Goal: Task Accomplishment & Management: Use online tool/utility

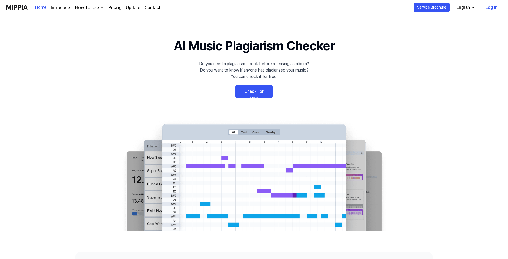
click at [251, 92] on link "Check For Free" at bounding box center [253, 91] width 37 height 13
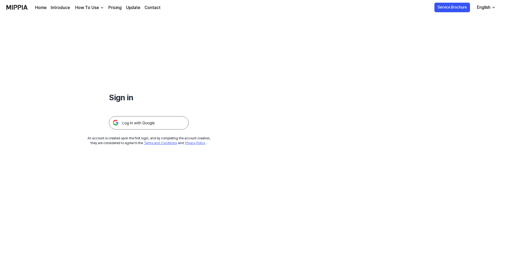
click at [132, 123] on img at bounding box center [149, 122] width 80 height 13
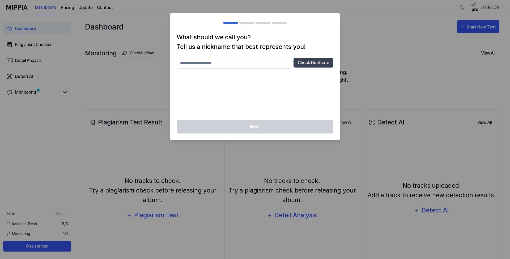
click at [272, 63] on input "text" at bounding box center [234, 63] width 115 height 11
click at [315, 65] on button "Check Duplicate" at bounding box center [313, 63] width 40 height 10
drag, startPoint x: 194, startPoint y: 74, endPoint x: 224, endPoint y: 74, distance: 30.0
click at [224, 74] on p "Please enter between 2 and 20 characters" at bounding box center [255, 73] width 157 height 6
drag, startPoint x: 225, startPoint y: 74, endPoint x: 249, endPoint y: 61, distance: 27.1
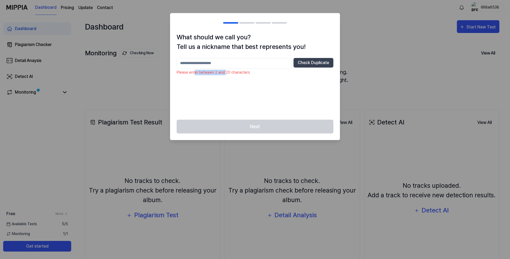
click at [226, 74] on p "Please enter between 2 and 20 characters" at bounding box center [255, 73] width 157 height 6
click at [198, 62] on input "text" at bounding box center [234, 63] width 115 height 11
click at [311, 64] on button "Check Duplicate" at bounding box center [313, 63] width 40 height 10
drag, startPoint x: 178, startPoint y: 73, endPoint x: 221, endPoint y: 74, distance: 42.7
click at [221, 74] on p "Nickname already in use" at bounding box center [255, 73] width 157 height 6
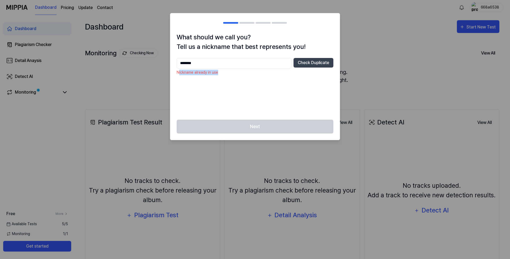
click at [222, 74] on p "Nickname already in use" at bounding box center [255, 73] width 157 height 6
click at [241, 124] on div "Next" at bounding box center [254, 129] width 169 height 20
click at [209, 63] on input "********" at bounding box center [234, 63] width 115 height 11
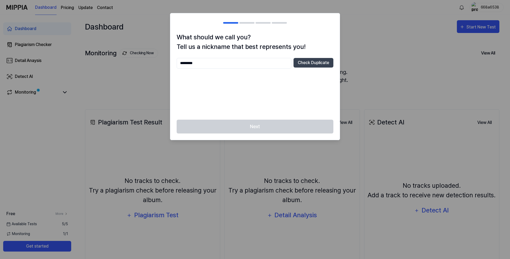
type input "*********"
click at [317, 60] on button "Check Duplicate" at bounding box center [313, 63] width 40 height 10
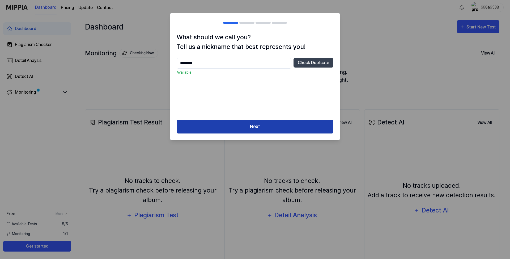
click at [238, 122] on button "Next" at bounding box center [255, 126] width 157 height 14
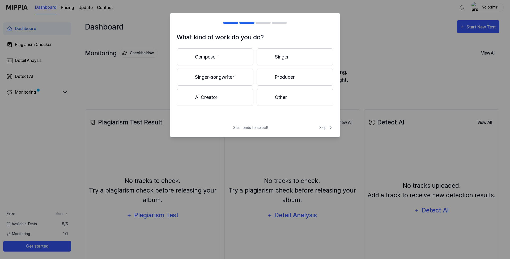
click at [287, 59] on button "Singer" at bounding box center [294, 56] width 77 height 17
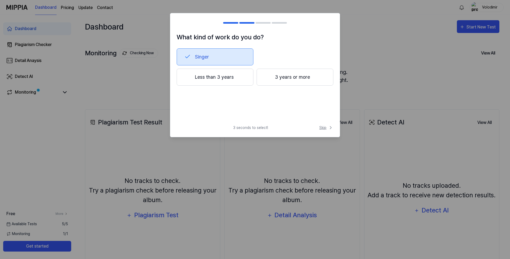
click at [325, 127] on span "Skip" at bounding box center [326, 128] width 14 height 6
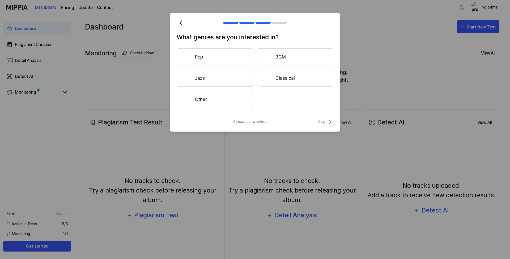
click at [321, 121] on span "Skip" at bounding box center [325, 121] width 15 height 6
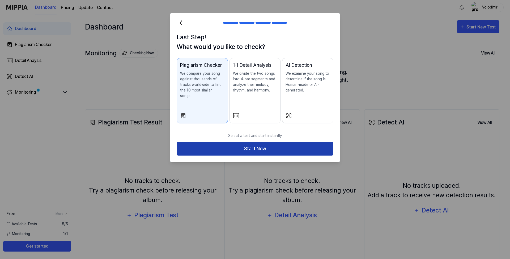
click at [258, 144] on button "Start Now" at bounding box center [255, 148] width 157 height 14
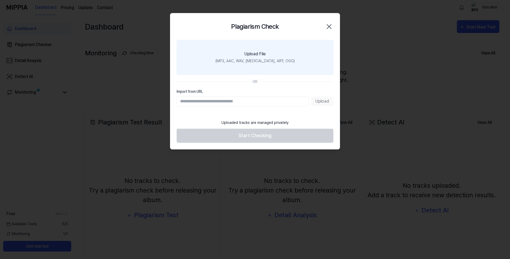
click at [247, 61] on div "(MP3, AAC, WAV, [MEDICAL_DATA], AIFF, OGG)" at bounding box center [254, 61] width 79 height 6
click at [0, 0] on input "Upload File (MP3, AAC, WAV, [MEDICAL_DATA], AIFF, OGG)" at bounding box center [0, 0] width 0 height 0
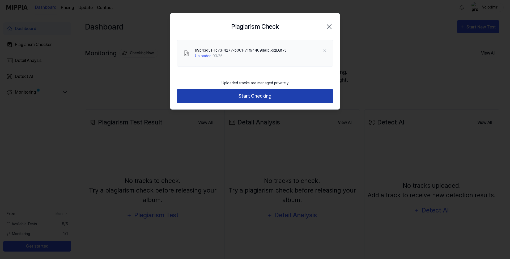
click at [261, 95] on button "Start Checking" at bounding box center [255, 96] width 157 height 14
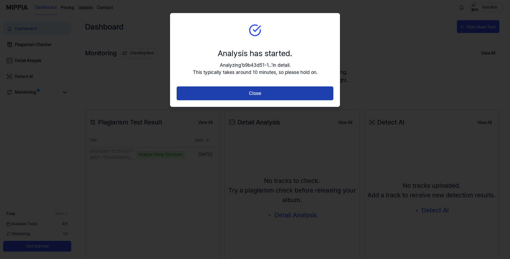
click at [265, 94] on button "Close" at bounding box center [255, 93] width 157 height 14
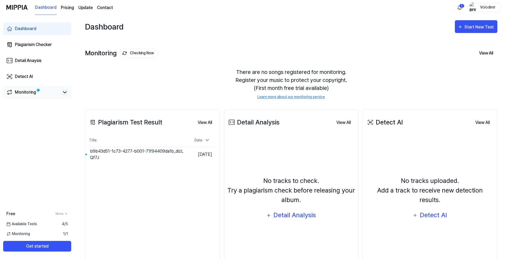
click at [66, 92] on icon at bounding box center [64, 92] width 3 height 2
click at [65, 93] on icon at bounding box center [65, 92] width 6 height 6
click at [164, 153] on button "Go to Results" at bounding box center [170, 154] width 28 height 8
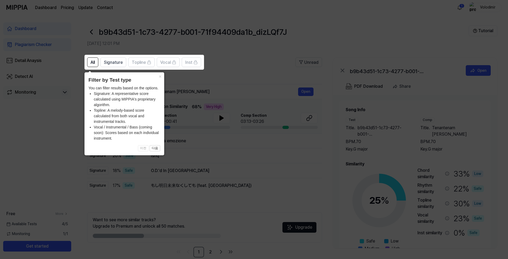
click at [214, 143] on icon at bounding box center [255, 129] width 510 height 259
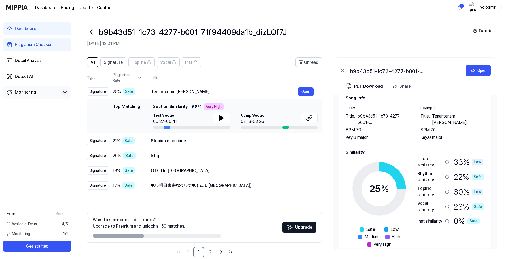
scroll to position [23, 0]
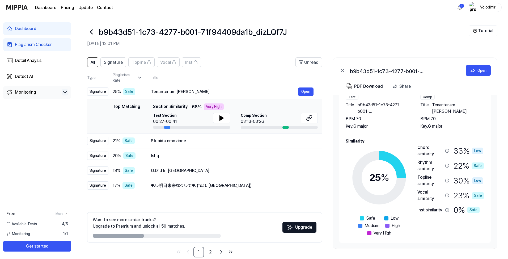
click at [479, 167] on div "Safe" at bounding box center [477, 165] width 12 height 7
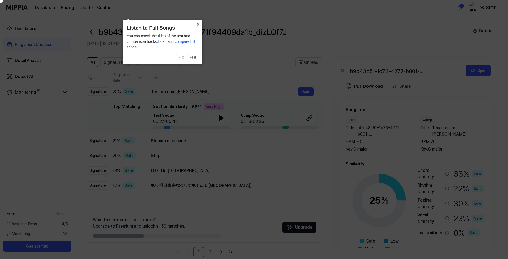
click at [199, 25] on button "×" at bounding box center [198, 23] width 8 height 7
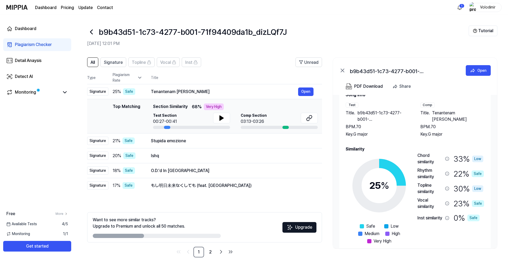
scroll to position [23, 0]
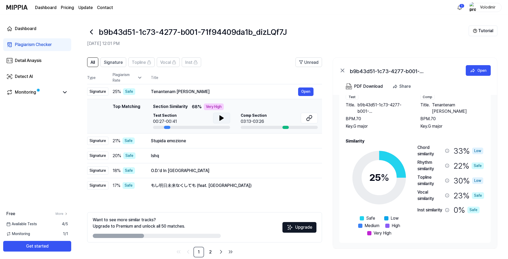
click at [219, 118] on icon at bounding box center [221, 118] width 6 height 6
click at [295, 127] on div at bounding box center [279, 127] width 77 height 3
click at [294, 127] on div at bounding box center [279, 127] width 77 height 3
click at [223, 120] on icon at bounding box center [221, 118] width 6 height 6
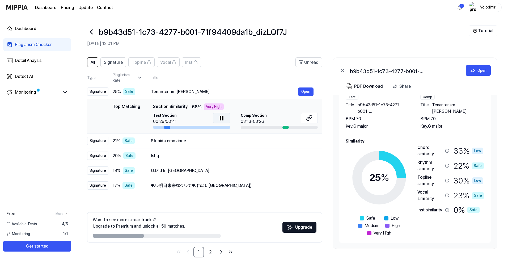
click at [221, 119] on icon at bounding box center [220, 118] width 1 height 4
drag, startPoint x: 167, startPoint y: 107, endPoint x: 186, endPoint y: 107, distance: 18.8
click at [186, 107] on span "Section Similarity" at bounding box center [170, 106] width 35 height 7
click at [116, 91] on span "25 %" at bounding box center [117, 91] width 8 height 6
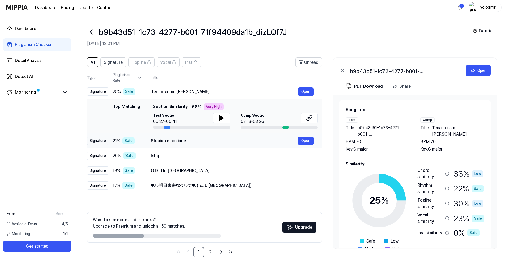
click at [186, 143] on div "Stupida emozione" at bounding box center [224, 141] width 147 height 6
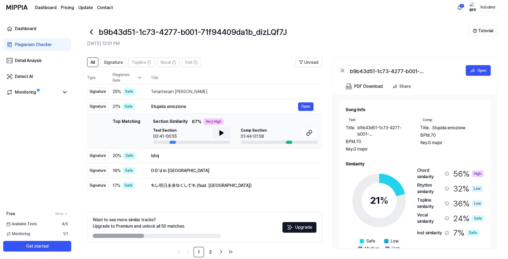
click at [218, 132] on icon at bounding box center [221, 133] width 6 height 6
click at [219, 133] on icon at bounding box center [221, 133] width 6 height 6
click at [211, 157] on div "Ishq" at bounding box center [224, 155] width 147 height 6
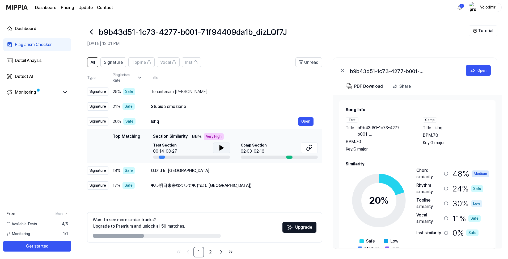
click at [220, 148] on icon at bounding box center [222, 147] width 4 height 5
click at [222, 149] on icon at bounding box center [222, 147] width 1 height 4
click at [227, 184] on div "もし明日未来なくしても (feat. [GEOGRAPHIC_DATA])" at bounding box center [224, 185] width 147 height 6
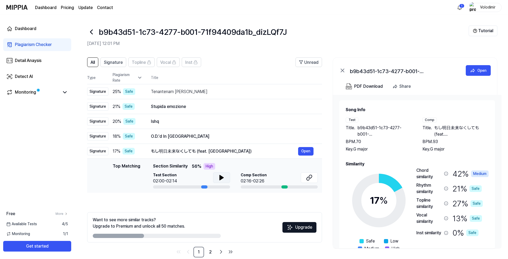
click at [221, 178] on icon at bounding box center [222, 177] width 4 height 5
click at [222, 178] on icon at bounding box center [222, 177] width 1 height 4
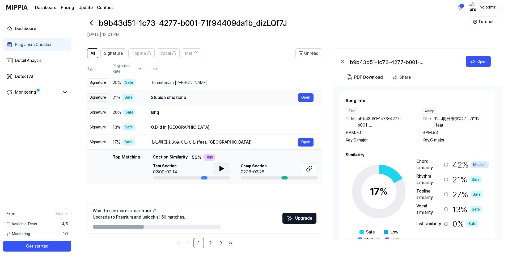
click at [199, 98] on div "Stupida emozione" at bounding box center [224, 97] width 147 height 6
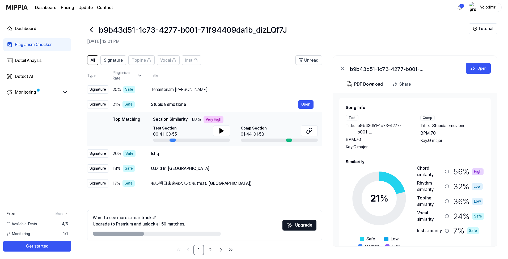
scroll to position [0, 0]
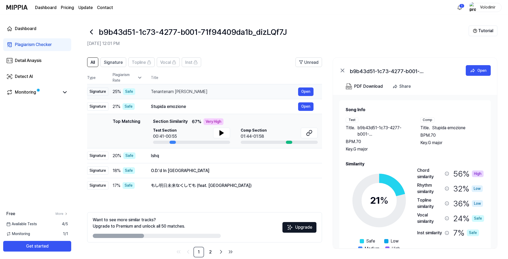
click at [189, 90] on div "Tenantenam [PERSON_NAME]" at bounding box center [224, 91] width 147 height 6
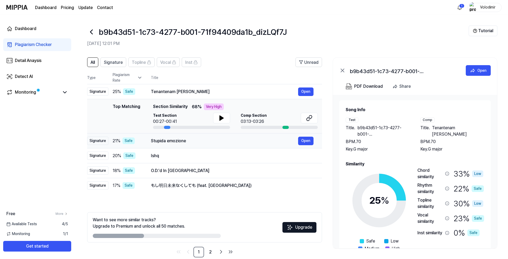
click at [188, 140] on div "Stupida emozione" at bounding box center [224, 141] width 147 height 6
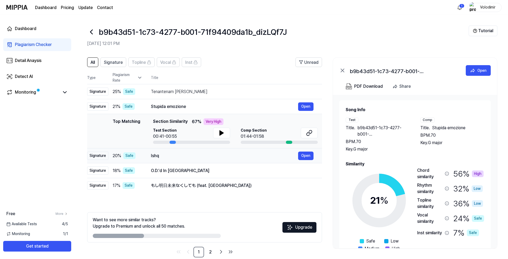
click at [192, 154] on div "Ishq" at bounding box center [224, 155] width 147 height 6
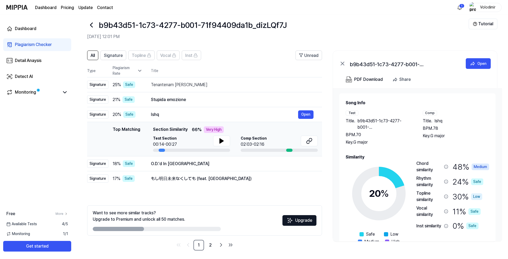
scroll to position [9, 0]
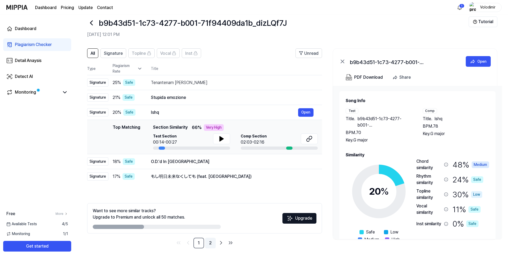
click at [211, 241] on link "2" at bounding box center [210, 242] width 11 height 11
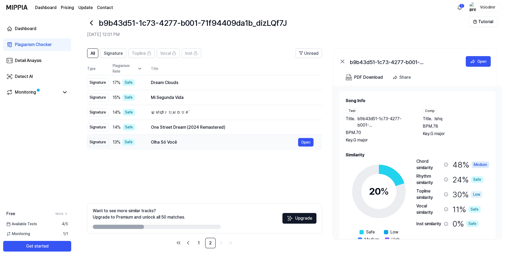
click at [179, 144] on div "Olha Só Você" at bounding box center [224, 142] width 147 height 6
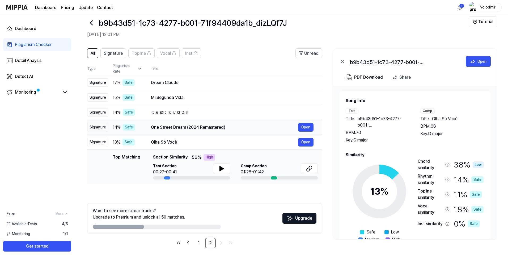
click at [206, 129] on div "One Street Dream (2024 Remastered)" at bounding box center [224, 127] width 147 height 6
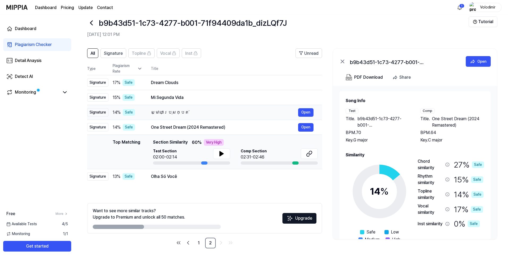
click at [201, 116] on div "ស្មាលាប្រុសក្បត់ Open" at bounding box center [232, 112] width 162 height 8
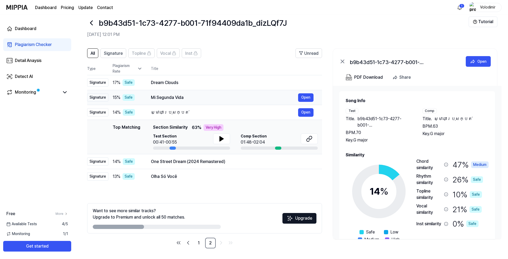
click at [205, 97] on div "Mi Segunda Vida" at bounding box center [224, 97] width 147 height 6
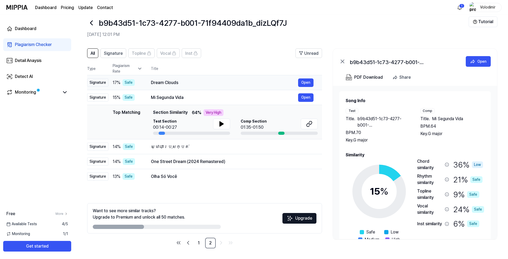
click at [203, 83] on div "Dream Clouds" at bounding box center [224, 82] width 147 height 6
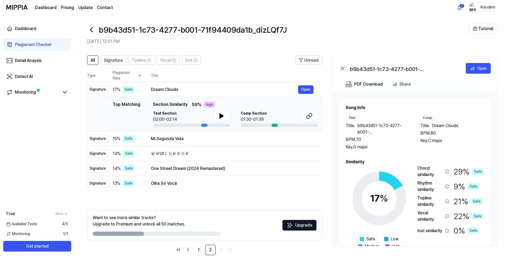
scroll to position [0, 0]
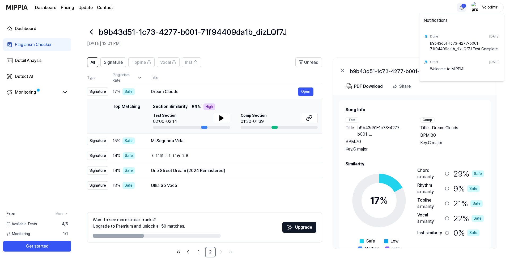
click at [461, 9] on html "Dashboard Pricing Update Contact 1 Volodimir Dashboard Plagiarism Checker Detai…" at bounding box center [255, 129] width 510 height 259
click at [389, 46] on html "Dashboard Pricing Update Contact Volodimir Dashboard Plagiarism Checker Detail …" at bounding box center [255, 129] width 510 height 259
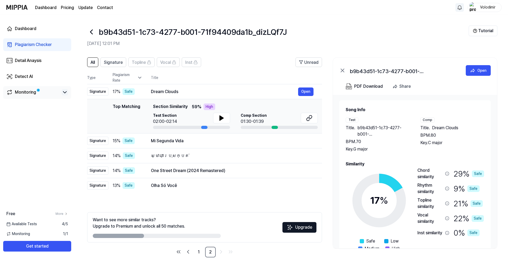
click at [67, 93] on icon at bounding box center [65, 92] width 6 height 6
click at [44, 92] on link "Monitoring" at bounding box center [32, 92] width 53 height 6
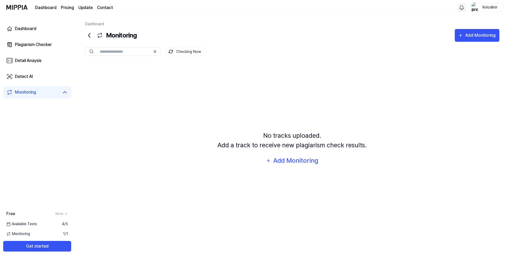
click at [27, 92] on div "Monitoring" at bounding box center [25, 92] width 21 height 6
click at [38, 30] on link "Dashboard" at bounding box center [37, 28] width 68 height 13
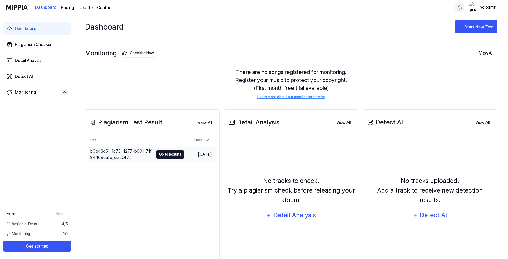
click at [166, 154] on button "Go to Results" at bounding box center [170, 154] width 28 height 8
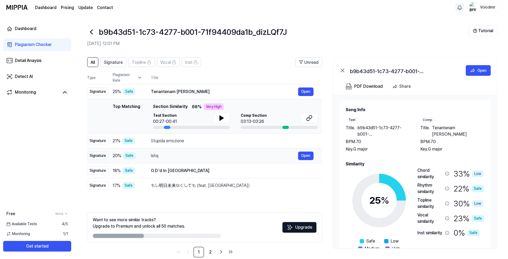
scroll to position [9, 0]
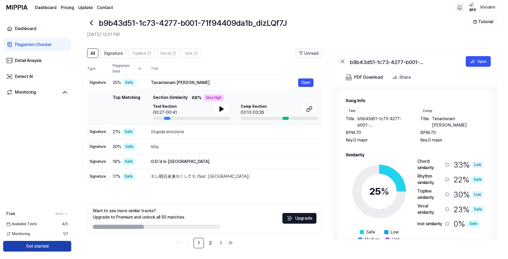
click at [46, 247] on button "Get started" at bounding box center [37, 246] width 68 height 11
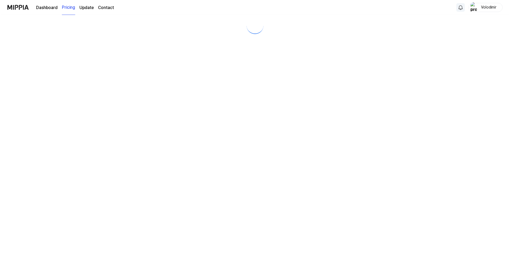
scroll to position [0, 0]
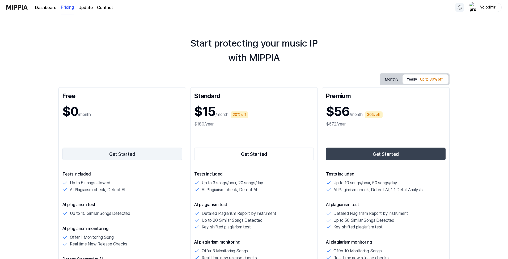
click at [128, 156] on button "Get Started" at bounding box center [121, 153] width 119 height 13
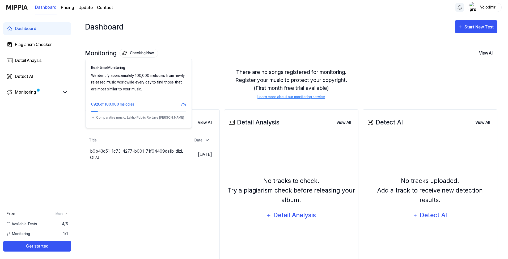
click at [142, 51] on button "Checking Now" at bounding box center [138, 53] width 38 height 9
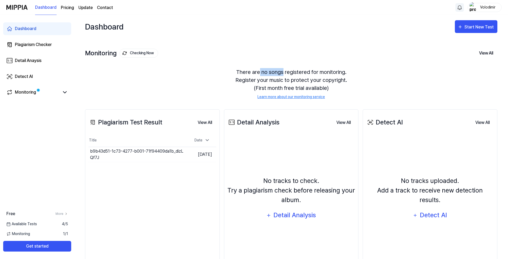
drag, startPoint x: 259, startPoint y: 71, endPoint x: 301, endPoint y: 72, distance: 41.5
click at [297, 71] on div "There are no songs registered for monitoring. Register your music to protect yo…" at bounding box center [291, 84] width 412 height 44
drag, startPoint x: 301, startPoint y: 72, endPoint x: 288, endPoint y: 75, distance: 12.8
click at [301, 72] on div "There are no songs registered for monitoring. Register your music to protect yo…" at bounding box center [291, 84] width 412 height 44
click at [301, 216] on div "Detail Analysis" at bounding box center [294, 215] width 43 height 10
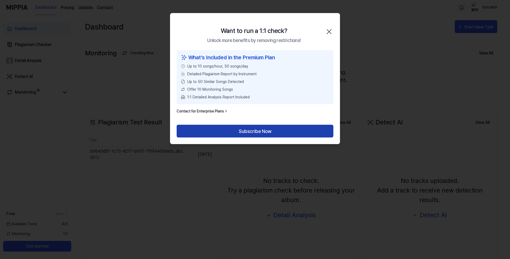
click at [236, 133] on button "Subscribe Now" at bounding box center [255, 131] width 157 height 13
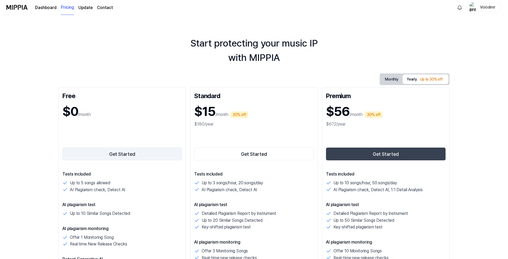
click at [141, 153] on button "Get Started" at bounding box center [121, 153] width 119 height 13
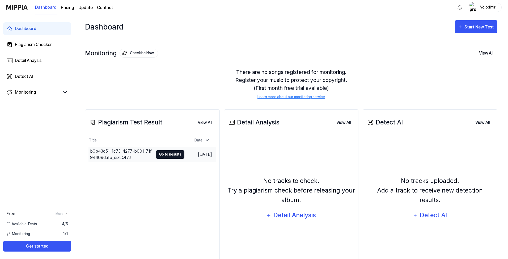
click at [168, 155] on button "Go to Results" at bounding box center [170, 154] width 28 height 8
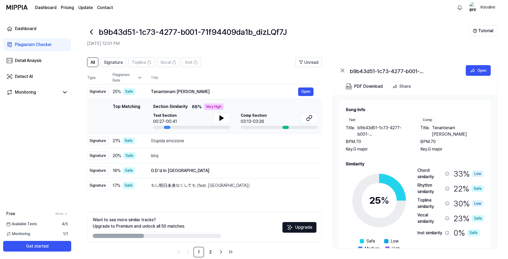
drag, startPoint x: 204, startPoint y: 106, endPoint x: 222, endPoint y: 106, distance: 17.5
click at [222, 106] on div "Very High" at bounding box center [214, 106] width 20 height 7
click at [216, 107] on div "Very High" at bounding box center [214, 106] width 20 height 7
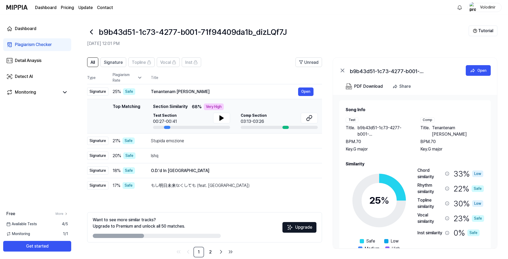
drag, startPoint x: 285, startPoint y: 128, endPoint x: 289, endPoint y: 128, distance: 4.0
click at [289, 128] on div at bounding box center [279, 127] width 77 height 3
drag, startPoint x: 285, startPoint y: 127, endPoint x: 281, endPoint y: 127, distance: 3.2
click at [281, 127] on div at bounding box center [279, 127] width 77 height 3
click at [283, 127] on div at bounding box center [285, 127] width 6 height 3
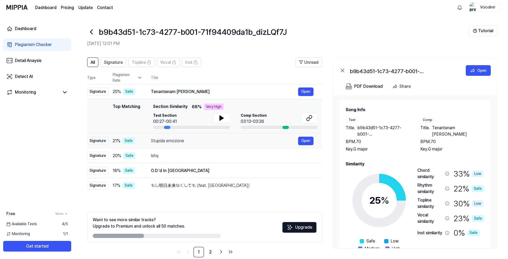
click at [211, 138] on div "Stupida emozione" at bounding box center [224, 141] width 147 height 6
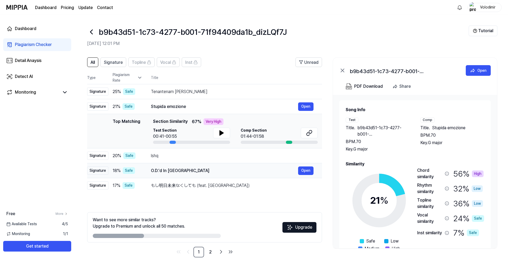
click at [214, 169] on div "O.D.'d In [GEOGRAPHIC_DATA]" at bounding box center [224, 170] width 147 height 6
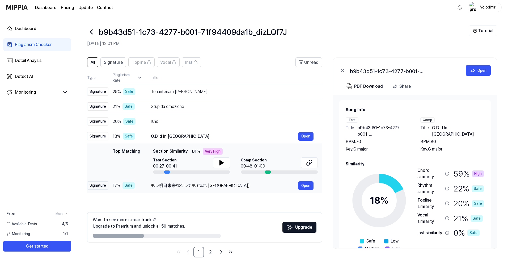
click at [248, 186] on div "もし明日未来なくしても (feat. [GEOGRAPHIC_DATA])" at bounding box center [224, 185] width 147 height 6
